Goal: Check status

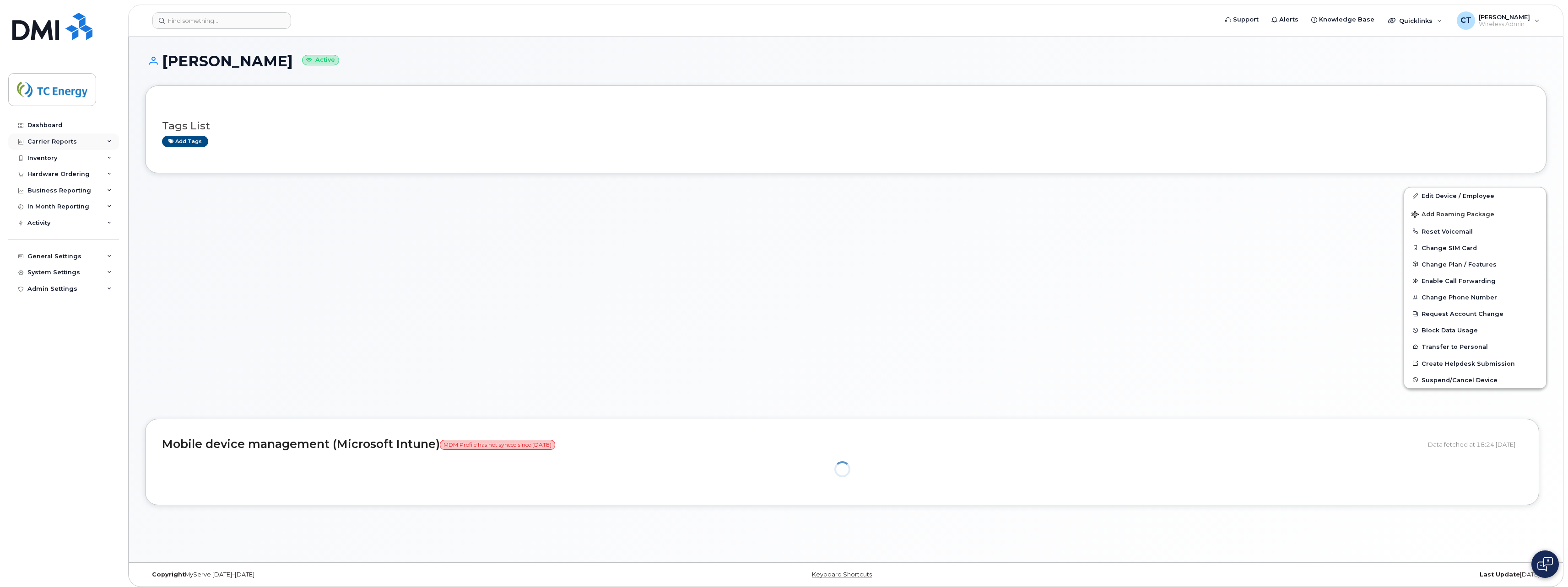
click at [72, 140] on div "Carrier Reports" at bounding box center [52, 142] width 49 height 7
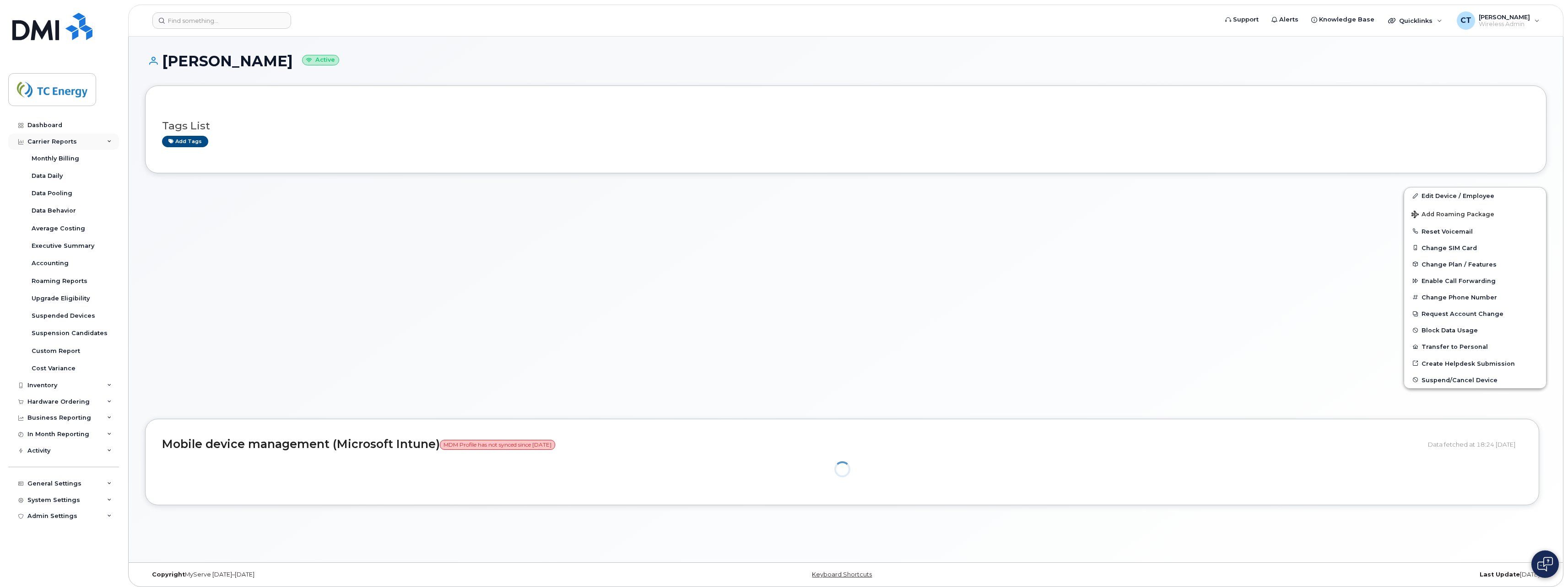
click at [72, 140] on div "Carrier Reports" at bounding box center [52, 142] width 49 height 7
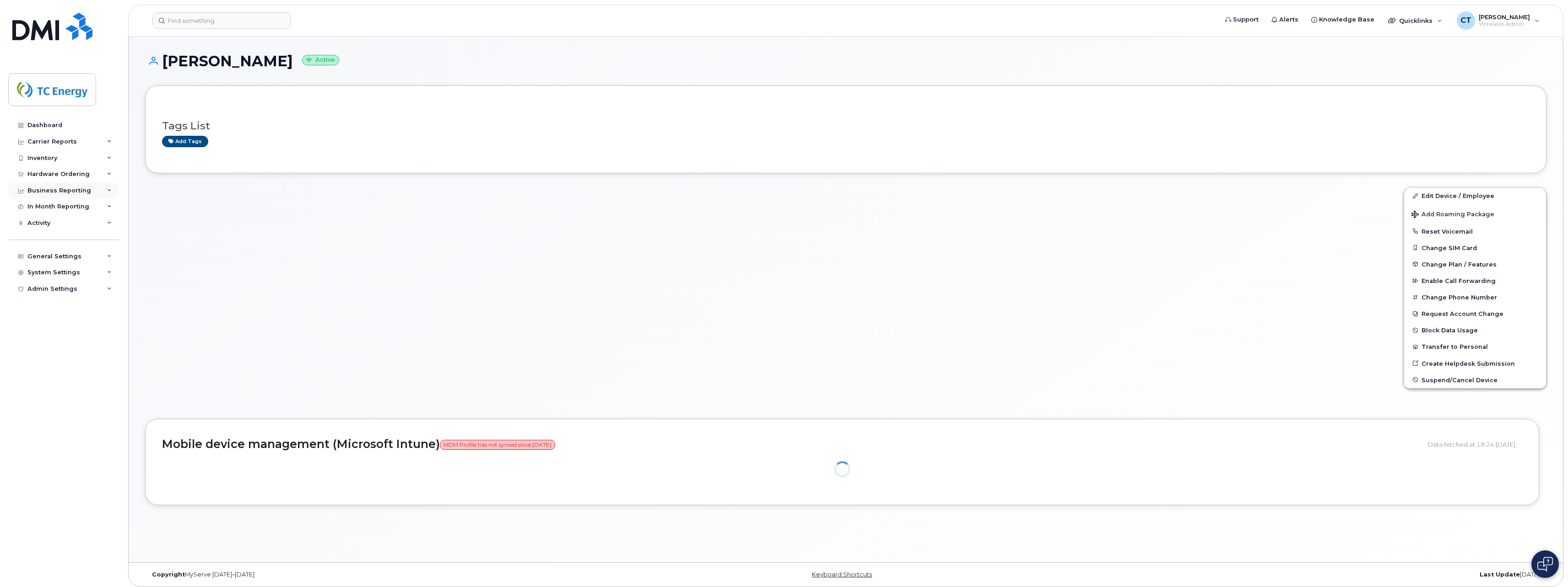
click at [59, 187] on div "Business Reporting" at bounding box center [59, 191] width 64 height 7
click at [75, 206] on div "Managerial Reports" at bounding box center [63, 207] width 63 height 9
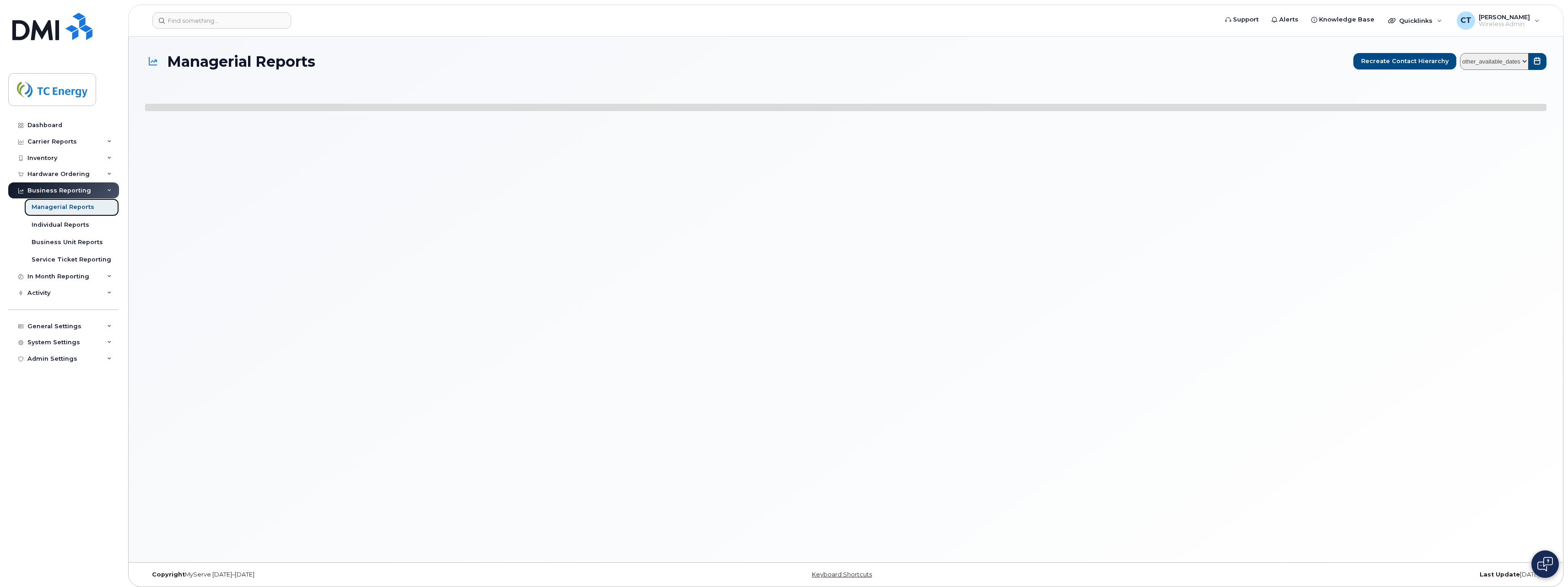
select select
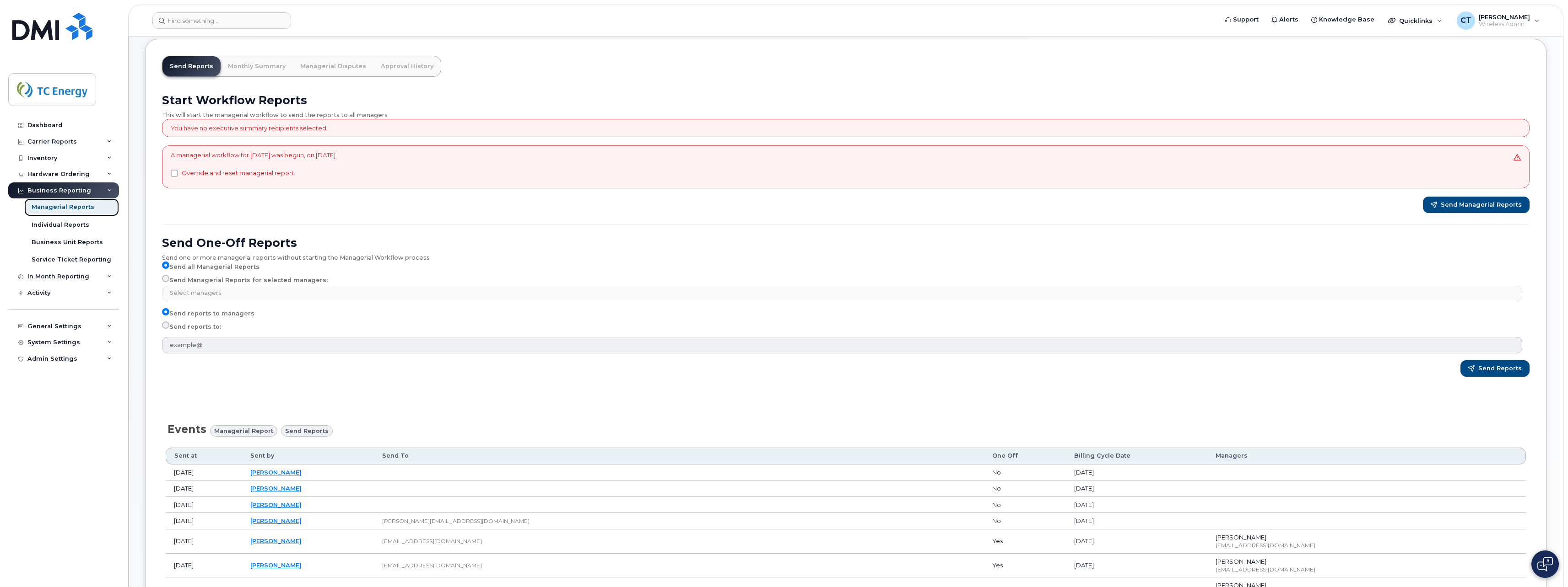
scroll to position [91, 0]
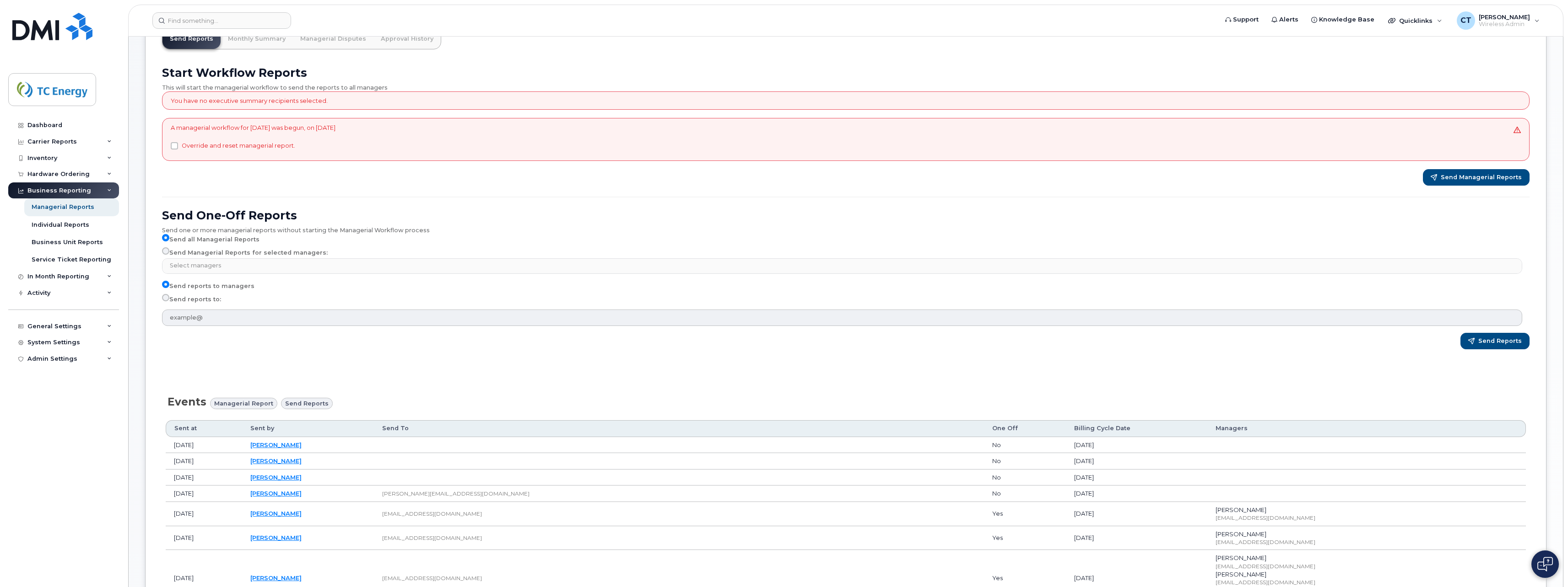
click at [649, 193] on div "Start Workflow Reports This will start the managerial workflow to send the repo…" at bounding box center [845, 211] width 1379 height 302
